Goal: Check status

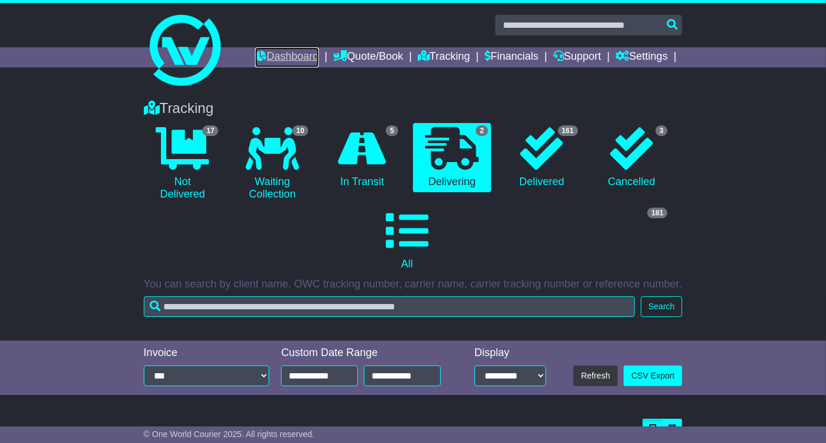
click at [279, 52] on link "Dashboard" at bounding box center [286, 57] width 63 height 20
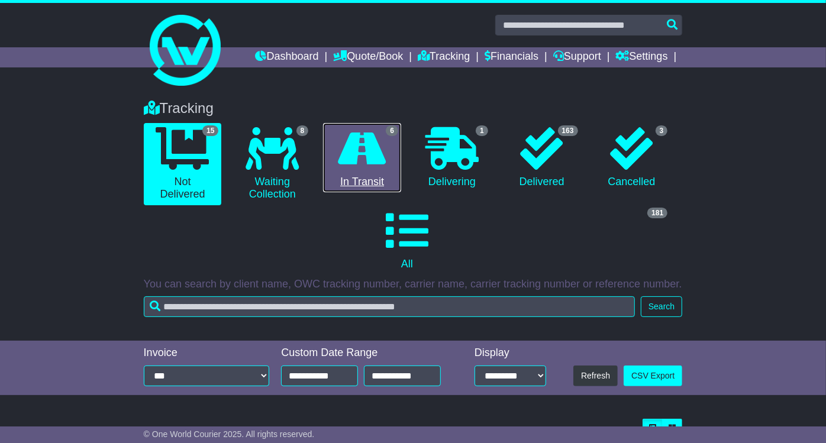
click at [385, 169] on link "6 In Transit" at bounding box center [362, 158] width 78 height 70
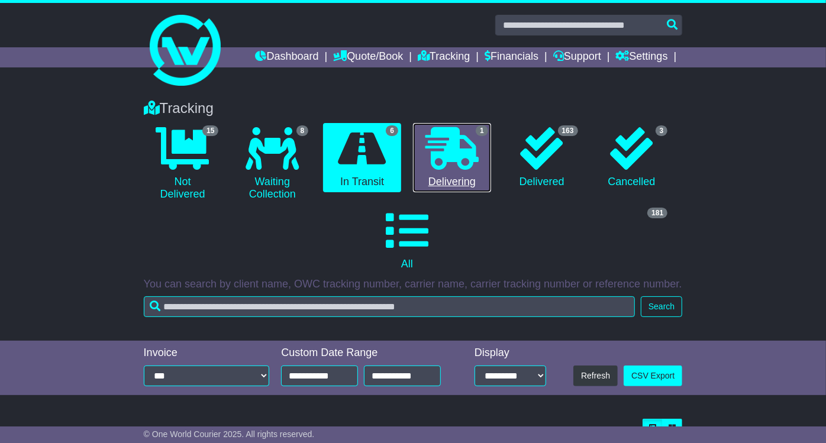
click at [469, 145] on icon at bounding box center [452, 148] width 53 height 43
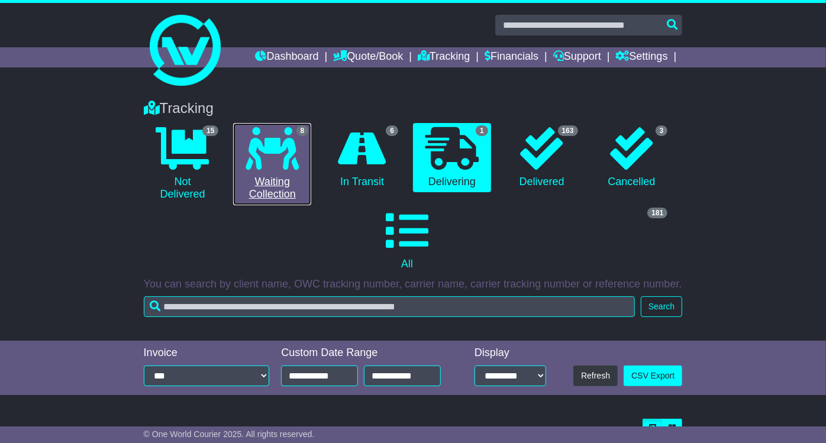
click at [307, 155] on link "8 Waiting Collection" at bounding box center [272, 164] width 78 height 82
